Goal: Information Seeking & Learning: Compare options

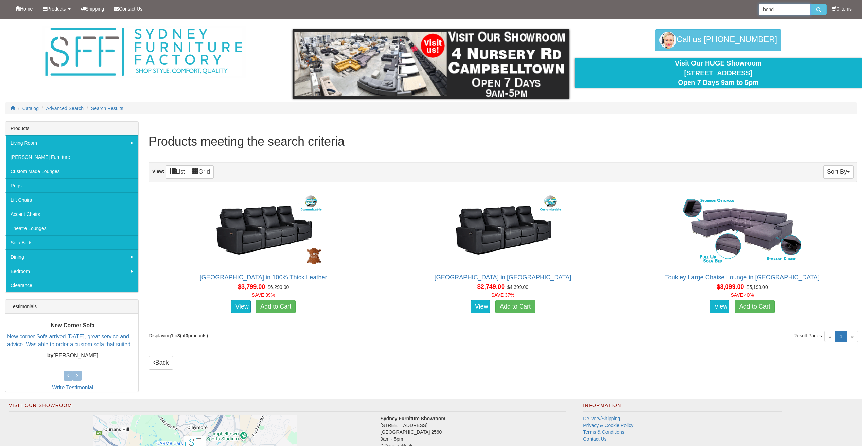
click at [772, 11] on input "bond" at bounding box center [785, 10] width 52 height 12
type input "b"
type input "rhodes"
click at [811, 4] on button "submit" at bounding box center [819, 10] width 16 height 12
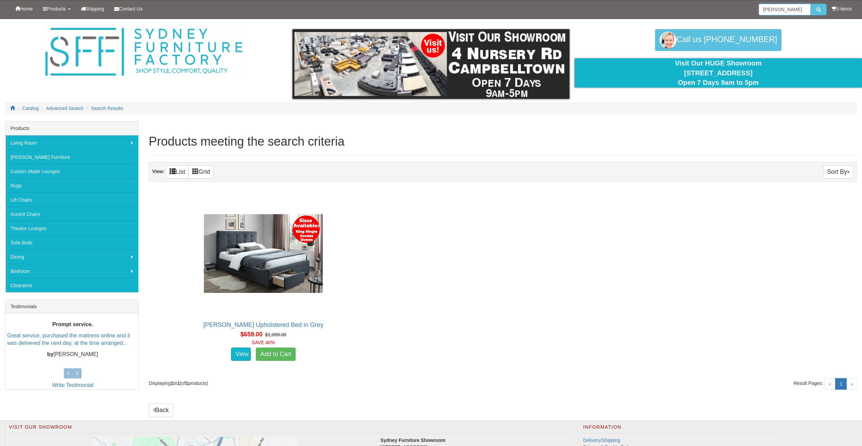
drag, startPoint x: 785, startPoint y: 10, endPoint x: 716, endPoint y: -2, distance: 70.0
click at [716, 0] on html "Toggle Navigation Home Products Living Room Lounges Sofas Australian Made Loung…" at bounding box center [431, 278] width 862 height 556
type input "jersey"
click at [811, 4] on button "submit" at bounding box center [819, 10] width 16 height 12
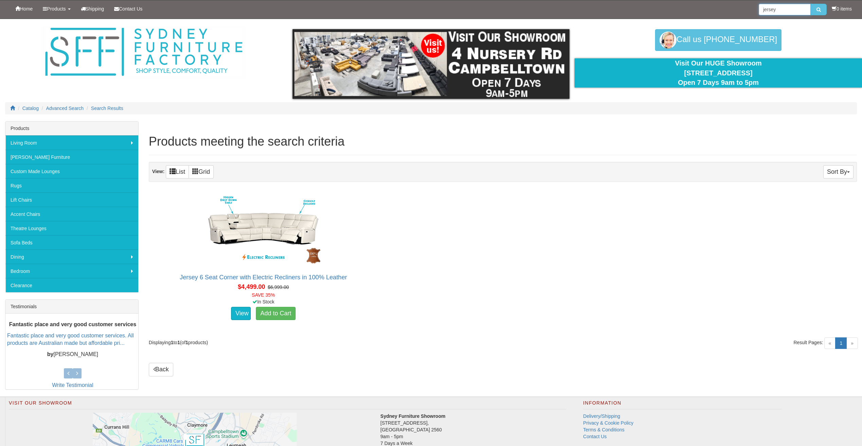
drag, startPoint x: 777, startPoint y: 11, endPoint x: 710, endPoint y: 13, distance: 66.6
click at [710, 13] on div "Home Products Living Room Lounges Sofas Australian Made Lounges Corner Modular …" at bounding box center [431, 9] width 852 height 18
type input "wanda"
click at [811, 4] on button "submit" at bounding box center [819, 10] width 16 height 12
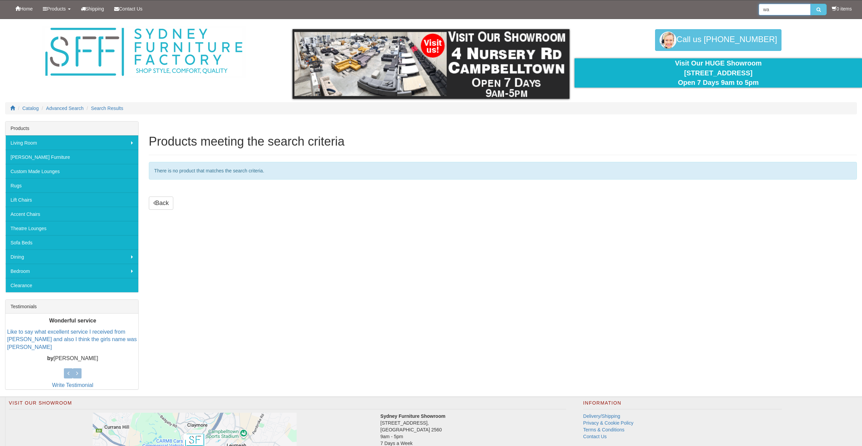
type input "w"
type input "malabar"
click at [811, 4] on button "submit" at bounding box center [819, 10] width 16 height 12
drag, startPoint x: 786, startPoint y: 10, endPoint x: 658, endPoint y: -6, distance: 129.1
click at [658, 0] on html "Toggle Navigation Home Products Living Room [GEOGRAPHIC_DATA] Sofas Australian …" at bounding box center [431, 266] width 862 height 532
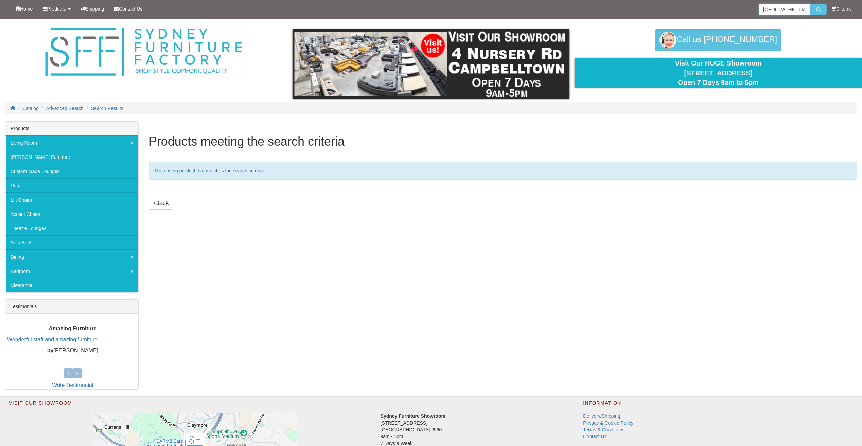
type input "manhattan"
click at [811, 4] on button "submit" at bounding box center [819, 10] width 16 height 12
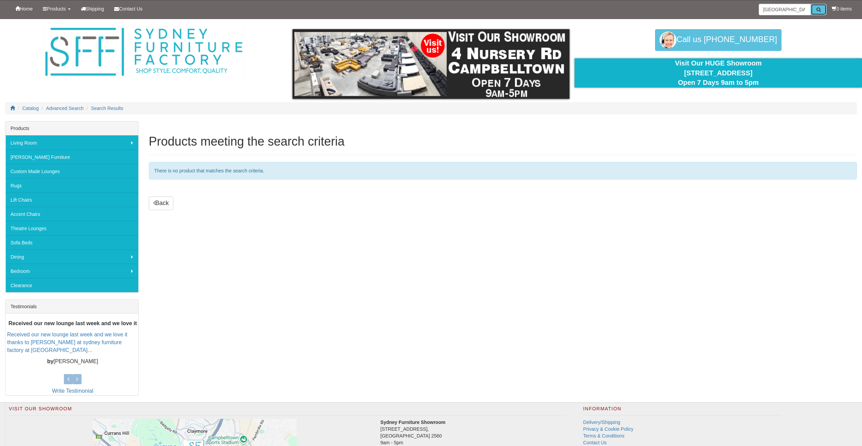
click at [814, 7] on button "submit" at bounding box center [819, 10] width 16 height 12
drag, startPoint x: 793, startPoint y: 6, endPoint x: 685, endPoint y: 0, distance: 108.2
click at [685, 0] on div "Home Products Living Room Lounges Sofas Australian Made Lounges Corner Modular …" at bounding box center [431, 9] width 852 height 18
type input "chicago"
click at [811, 4] on button "submit" at bounding box center [819, 10] width 16 height 12
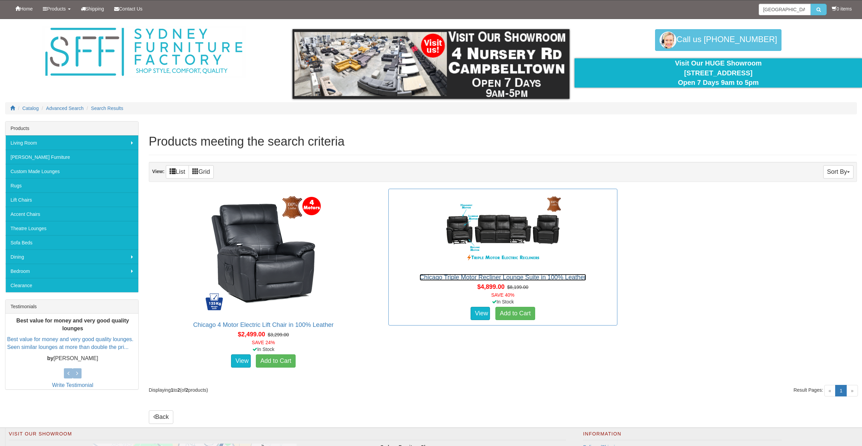
click at [496, 275] on link "Chicago Triple Motor Recliner Lounge Suite in 100% Leather" at bounding box center [503, 277] width 166 height 7
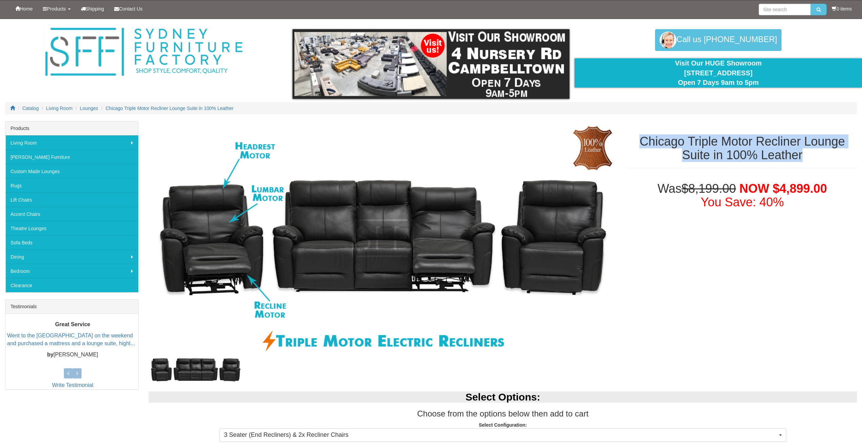
drag, startPoint x: 641, startPoint y: 140, endPoint x: 827, endPoint y: 160, distance: 186.5
click at [827, 160] on h1 "Chicago Triple Motor Recliner Lounge Suite in 100% Leather" at bounding box center [741, 148] width 229 height 27
copy h1 "Chicago Triple Motor Recliner Lounge Suite in 100% Leather"
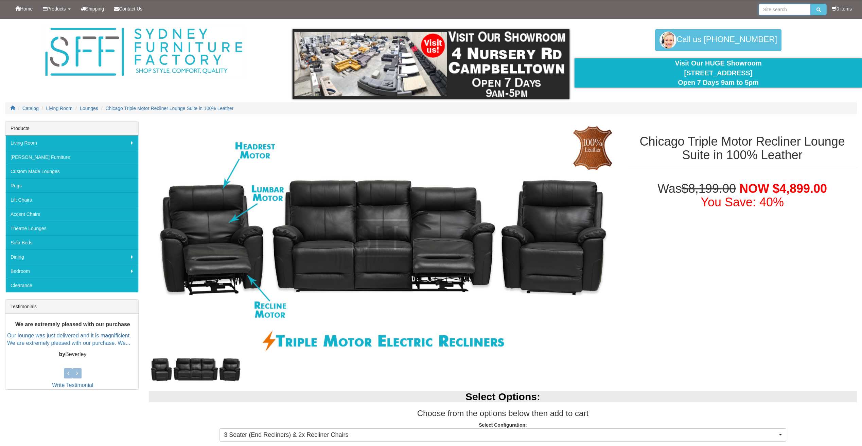
click at [785, 10] on input "search" at bounding box center [785, 10] width 52 height 12
type input "falton"
click at [811, 4] on button "submit" at bounding box center [819, 10] width 16 height 12
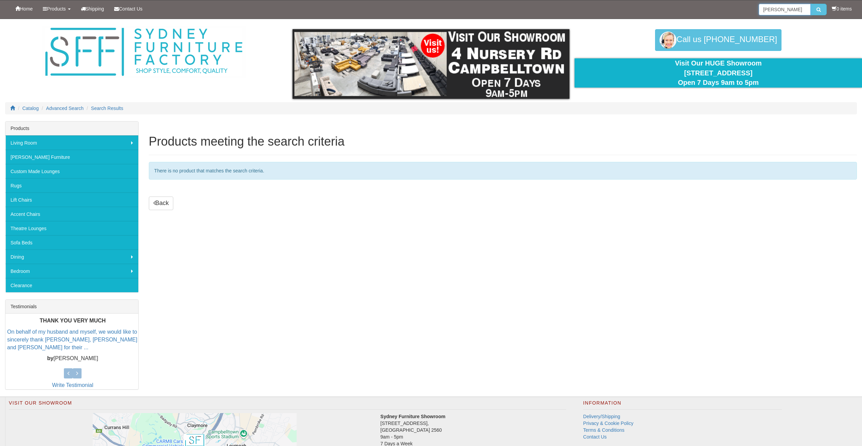
type input "[PERSON_NAME]"
click at [811, 4] on button "submit" at bounding box center [819, 10] width 16 height 12
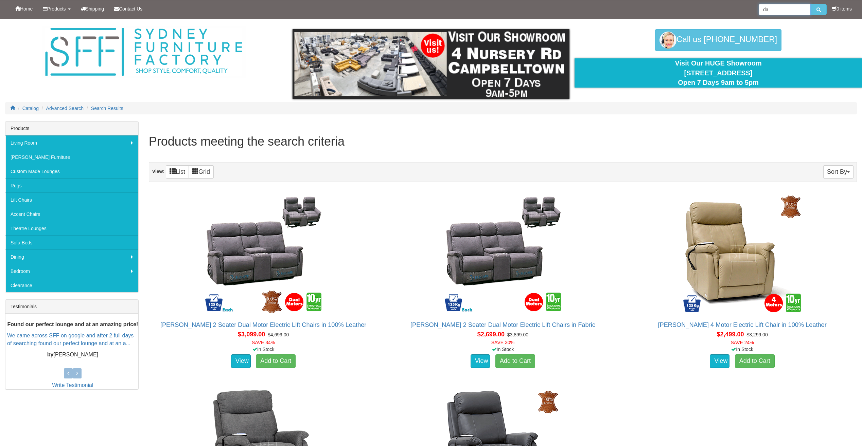
type input "d"
type input "[US_STATE]"
click at [811, 4] on button "submit" at bounding box center [819, 10] width 16 height 12
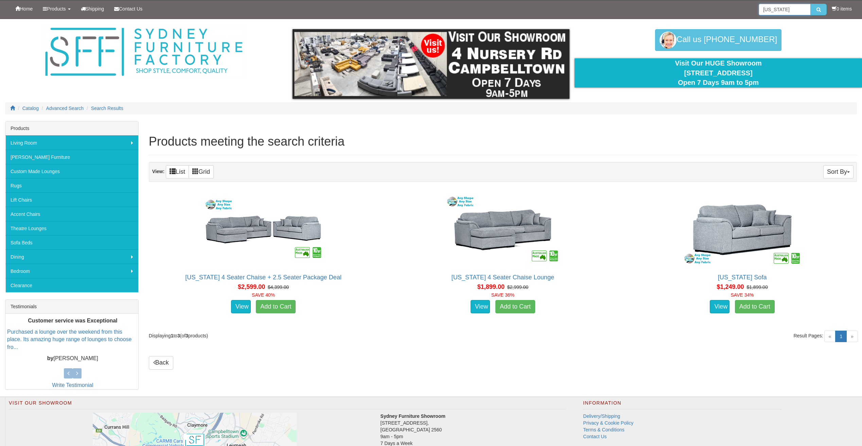
drag, startPoint x: 781, startPoint y: 6, endPoint x: 669, endPoint y: 3, distance: 112.1
click at [669, 3] on div "Home Products Living Room [GEOGRAPHIC_DATA] Sofas Australian Made Lounges Corne…" at bounding box center [431, 9] width 852 height 18
paste input "Madisson"
type input "Madisson"
click at [811, 4] on button "submit" at bounding box center [819, 10] width 16 height 12
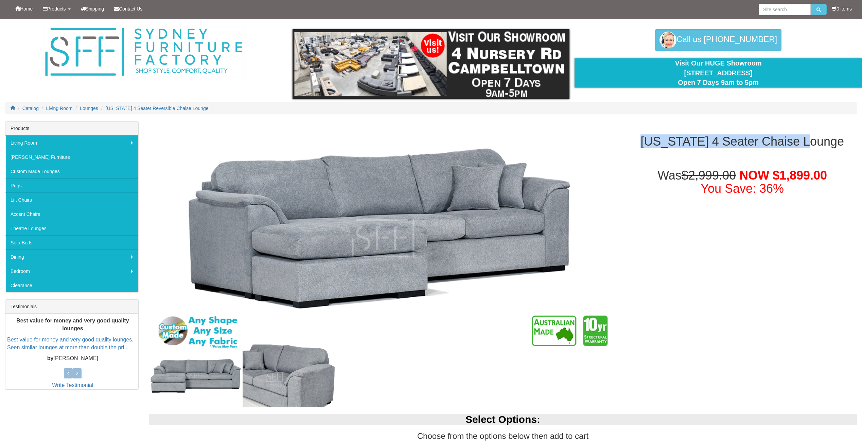
drag, startPoint x: 660, startPoint y: 140, endPoint x: 828, endPoint y: 147, distance: 167.7
click at [828, 147] on h1 "Texas 4 Seater Chaise Lounge" at bounding box center [741, 142] width 229 height 14
copy h1 "Texas 4 Seater Chaise Lounge"
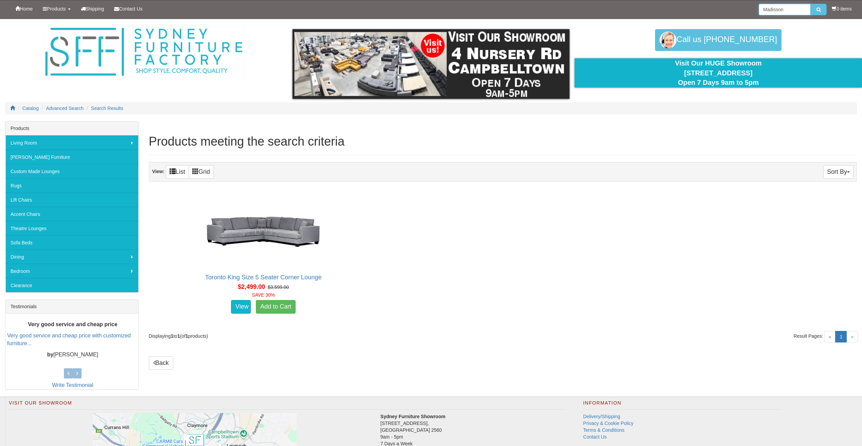
click at [784, 6] on input "Madisson" at bounding box center [785, 10] width 52 height 12
click at [811, 4] on button "submit" at bounding box center [819, 10] width 16 height 12
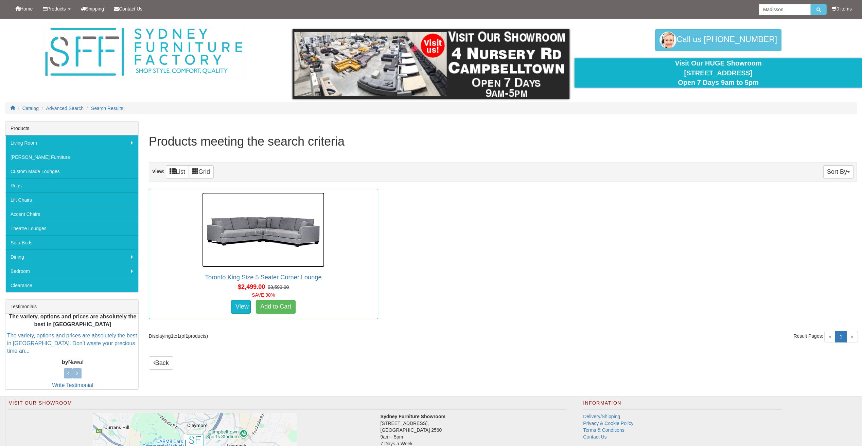
click at [316, 223] on img at bounding box center [263, 230] width 122 height 75
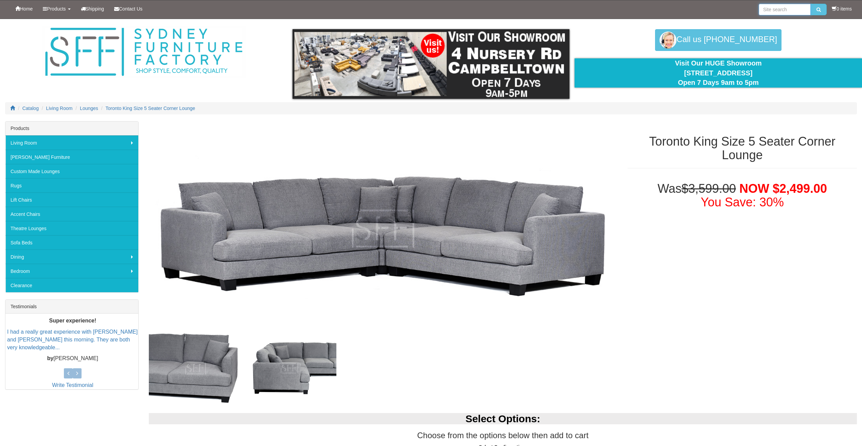
click at [779, 11] on input "search" at bounding box center [785, 10] width 52 height 12
paste input "Madisson"
type input "Madisson"
click at [816, 11] on icon "submit" at bounding box center [818, 9] width 4 height 5
